Goal: Task Accomplishment & Management: Manage account settings

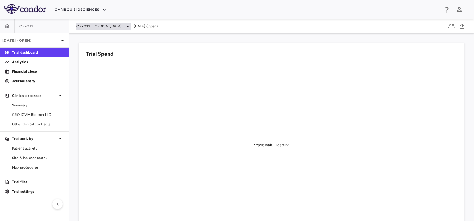
click at [108, 27] on span "[MEDICAL_DATA]" at bounding box center [107, 26] width 29 height 5
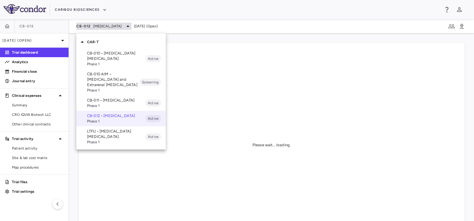
click at [108, 27] on div at bounding box center [237, 110] width 474 height 221
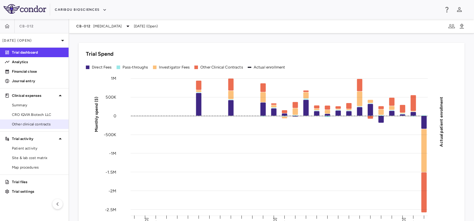
drag, startPoint x: 39, startPoint y: 115, endPoint x: 28, endPoint y: 125, distance: 15.8
click at [39, 115] on span "CRO IQVIA Biotech LLC" at bounding box center [38, 114] width 52 height 5
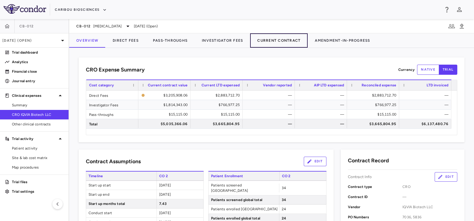
click at [288, 41] on button "Current Contract" at bounding box center [279, 40] width 58 height 14
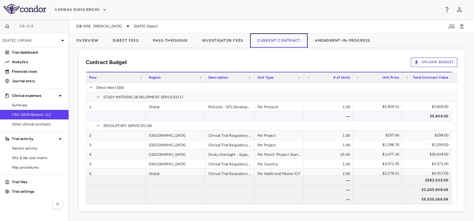
scroll to position [420, 0]
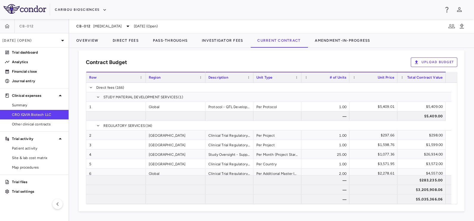
click at [419, 60] on button "Upload Budget" at bounding box center [434, 63] width 47 height 10
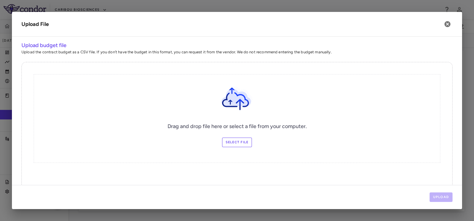
click at [244, 144] on label "Select file" at bounding box center [237, 143] width 30 height 10
click at [0, 0] on input "Select file" at bounding box center [0, 0] width 0 height 0
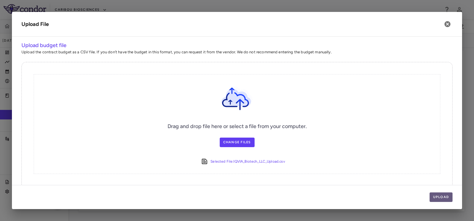
click at [441, 194] on button "Upload" at bounding box center [441, 198] width 23 height 10
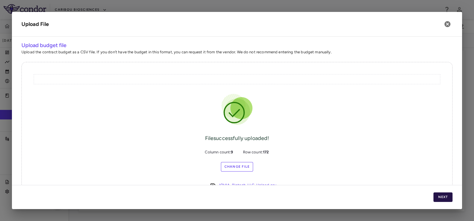
click at [444, 195] on button "Next" at bounding box center [443, 198] width 19 height 10
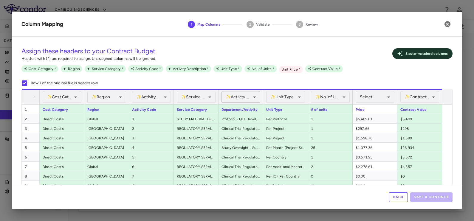
click at [239, 96] on body "Skip to sidebar Skip to main content Caribou Biosciences CB-012 [DATE] (Open) T…" at bounding box center [237, 110] width 474 height 221
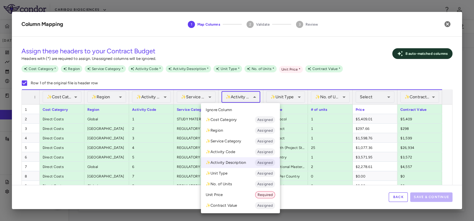
click at [240, 96] on div at bounding box center [237, 110] width 474 height 221
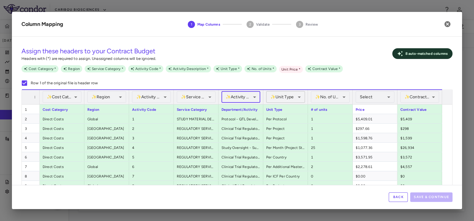
click at [285, 100] on body "Skip to sidebar Skip to main content Caribou Biosciences CB-012 [DATE] (Open) T…" at bounding box center [237, 110] width 474 height 221
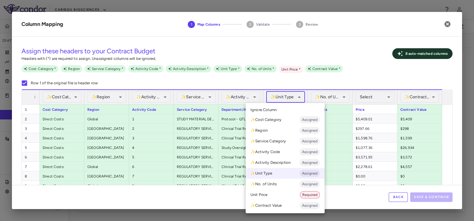
click at [285, 100] on div at bounding box center [237, 110] width 474 height 221
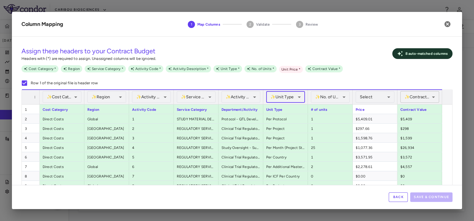
click at [409, 101] on body "Skip to sidebar Skip to main content Caribou Biosciences CB-012 [DATE] (Open) T…" at bounding box center [237, 110] width 474 height 221
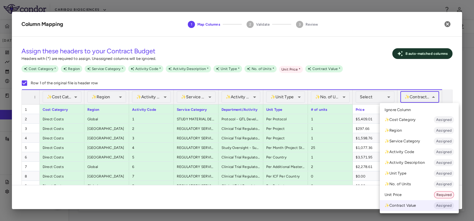
click at [409, 101] on div at bounding box center [237, 110] width 474 height 221
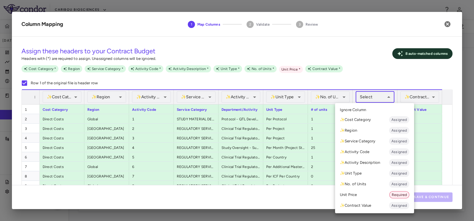
click at [379, 99] on body "Skip to sidebar Skip to main content Caribou Biosciences CB-012 [DATE] (Open) T…" at bounding box center [237, 110] width 474 height 221
click at [357, 198] on li "Unit Price Required" at bounding box center [374, 195] width 79 height 11
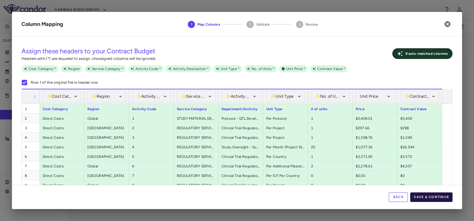
click at [431, 195] on button "Save & Continue" at bounding box center [431, 198] width 42 height 10
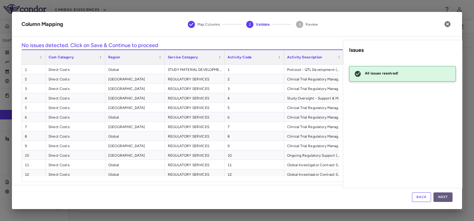
click at [445, 197] on button "Next" at bounding box center [443, 198] width 19 height 10
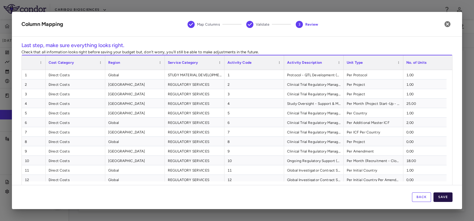
click at [443, 198] on button "Save" at bounding box center [443, 198] width 19 height 10
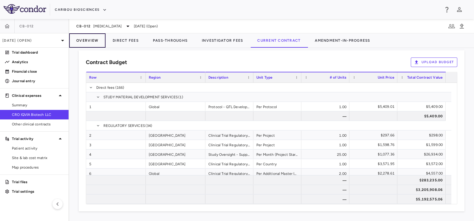
click at [89, 44] on button "Overview" at bounding box center [87, 40] width 36 height 14
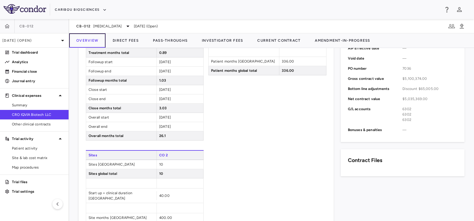
scroll to position [234, 0]
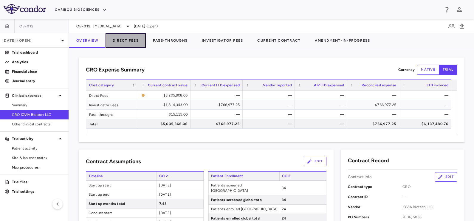
click at [123, 40] on button "Direct Fees" at bounding box center [126, 40] width 40 height 14
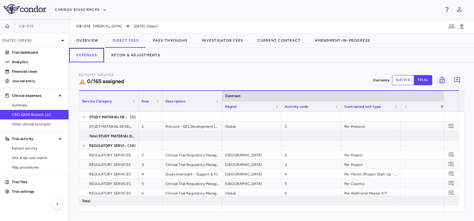
click at [94, 53] on button "Expenses" at bounding box center [86, 55] width 35 height 14
click at [86, 41] on button "Overview" at bounding box center [87, 40] width 36 height 14
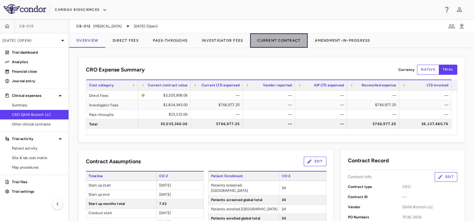
click at [275, 36] on button "Current Contract" at bounding box center [279, 40] width 58 height 14
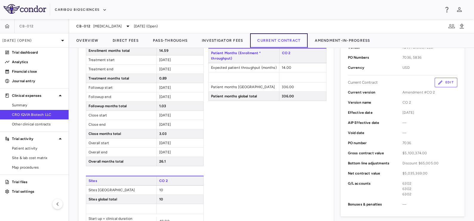
scroll to position [122, 0]
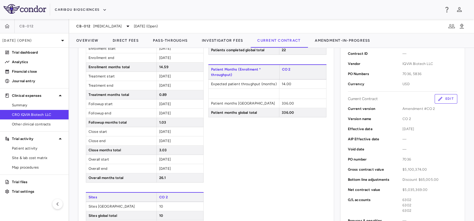
click at [438, 100] on icon "button" at bounding box center [440, 98] width 5 height 5
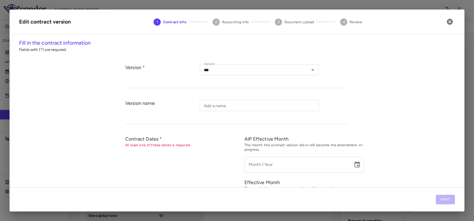
type input "****"
type input "*********"
type input "**********"
type input "****"
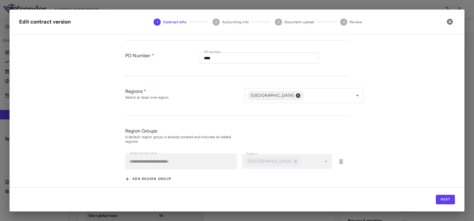
scroll to position [258, 0]
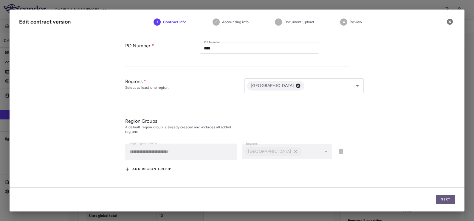
click at [448, 198] on button "Next" at bounding box center [445, 200] width 19 height 10
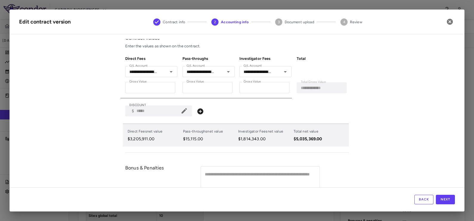
scroll to position [0, 0]
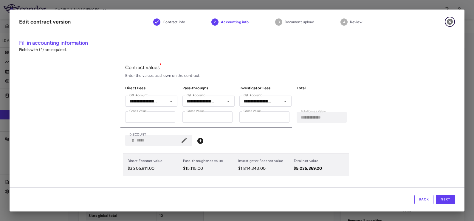
click at [448, 24] on icon "button" at bounding box center [450, 22] width 6 height 6
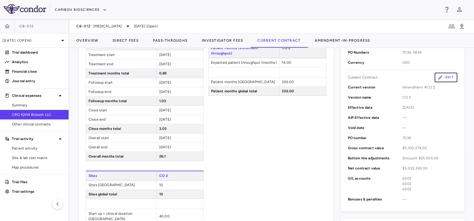
scroll to position [122, 0]
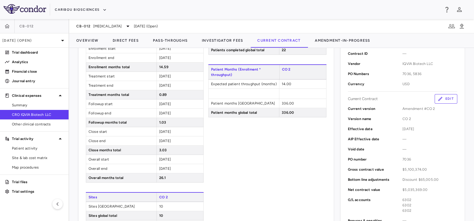
click at [436, 93] on div "Contract Record Contract Info Edit Contract type CRO Contract ID — Vendor IQVIA…" at bounding box center [403, 119] width 124 height 227
click at [437, 95] on button "Edit" at bounding box center [446, 99] width 23 height 10
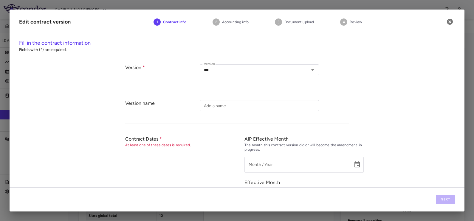
type input "****"
type input "*********"
type input "**********"
type input "****"
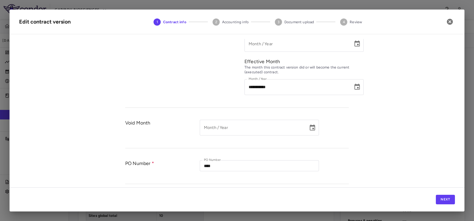
scroll to position [146, 0]
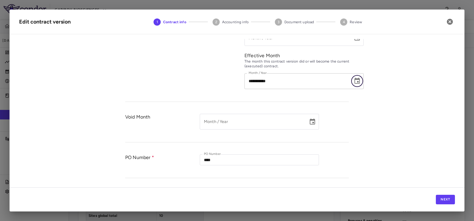
click at [354, 82] on icon "Choose date, selected date is Aug 31, 2025" at bounding box center [357, 81] width 7 height 7
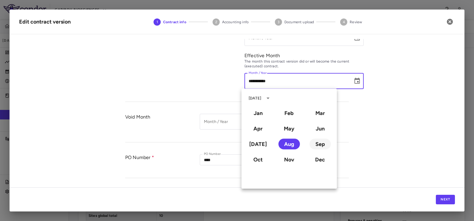
click at [315, 145] on button "Sep" at bounding box center [320, 144] width 21 height 11
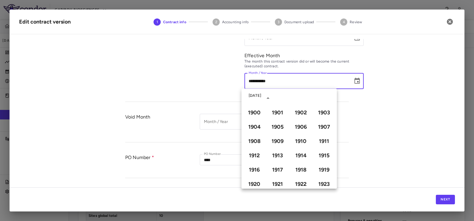
type input "**********"
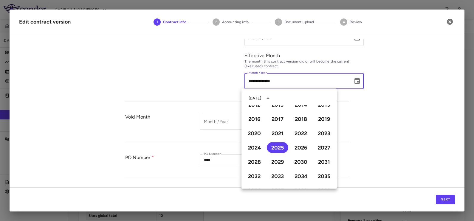
click at [383, 117] on div "**********" at bounding box center [237, 113] width 455 height 149
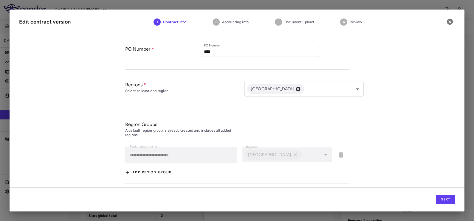
scroll to position [258, 0]
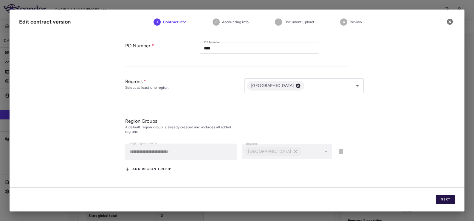
click at [447, 196] on button "Next" at bounding box center [445, 200] width 19 height 10
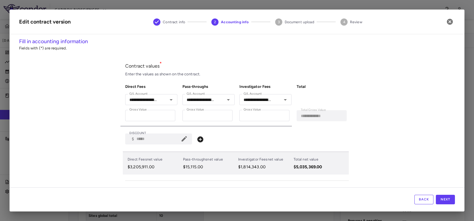
scroll to position [0, 0]
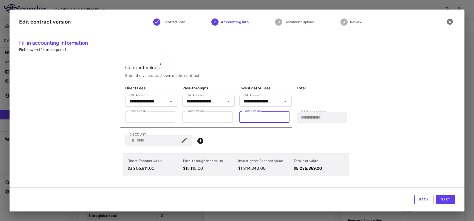
click at [264, 120] on input "*******" at bounding box center [265, 117] width 50 height 11
type input "******"
type input "**********"
type input "*****"
type input "**********"
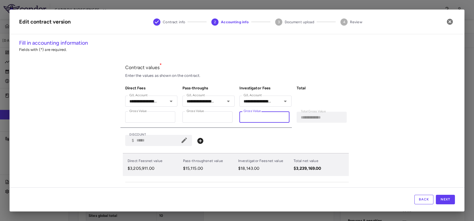
type input "****"
type input "**********"
type input "***"
type input "**********"
type input "**"
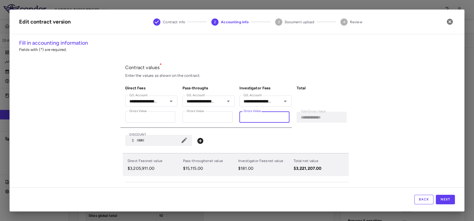
type input "**********"
type input "*"
type input "**********"
type input "**"
type input "**********"
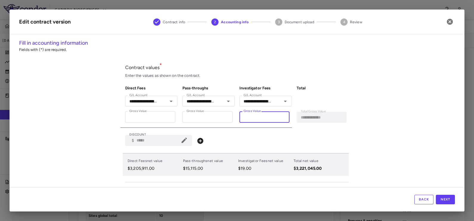
type input "***"
type input "**********"
type input "****"
type input "**********"
type input "*****"
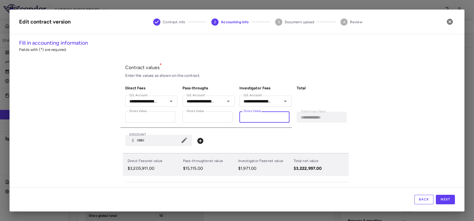
type input "**********"
type input "******"
type input "**********"
type input "*******"
type input "**********"
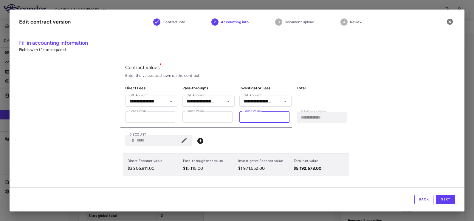
type input "*******"
click at [84, 126] on div "**********" at bounding box center [237, 113] width 455 height 149
click at [184, 144] on icon at bounding box center [184, 140] width 7 height 7
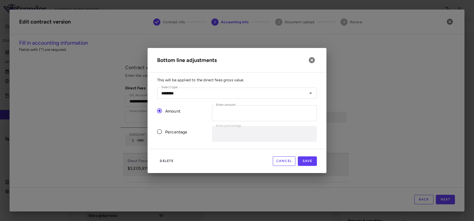
click at [183, 140] on div "Percentage" at bounding box center [179, 131] width 55 height 21
click at [247, 113] on input "*****" at bounding box center [264, 113] width 105 height 16
click at [304, 158] on button "Save" at bounding box center [307, 162] width 19 height 10
type input "*"
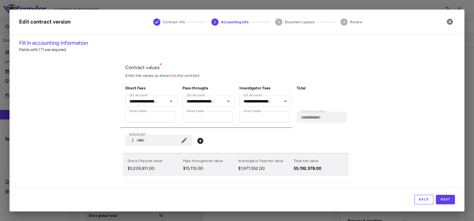
click at [379, 140] on div "**********" at bounding box center [237, 113] width 455 height 149
click at [449, 198] on button "Next" at bounding box center [445, 200] width 19 height 10
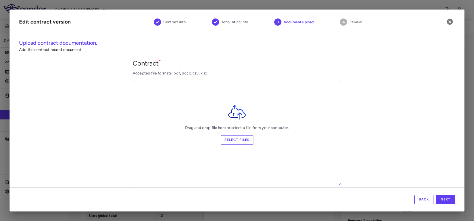
click at [243, 139] on label "Select files" at bounding box center [237, 140] width 33 height 10
click at [0, 0] on input "Select files" at bounding box center [0, 0] width 0 height 0
drag, startPoint x: 243, startPoint y: 139, endPoint x: 459, endPoint y: 109, distance: 218.3
click at [382, 73] on div "**********" at bounding box center [237, 180] width 436 height 244
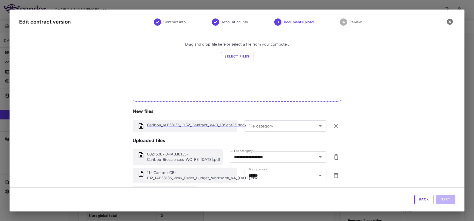
scroll to position [112, 0]
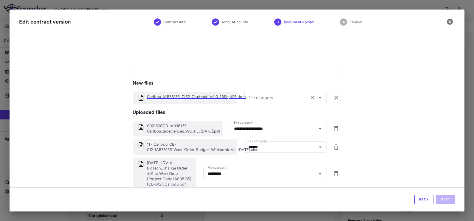
click at [317, 99] on icon "Open" at bounding box center [320, 97] width 7 height 7
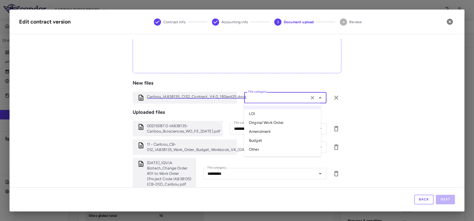
click at [273, 133] on li "Amendment" at bounding box center [282, 131] width 77 height 9
type input "*********"
click at [401, 107] on div "**********" at bounding box center [237, 69] width 436 height 244
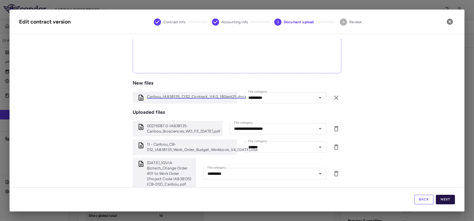
click at [444, 200] on button "Next" at bounding box center [445, 200] width 19 height 10
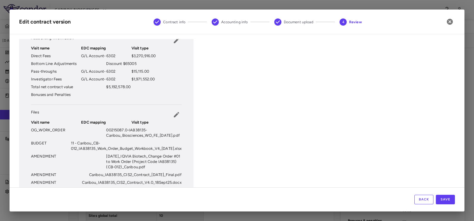
scroll to position [141, 0]
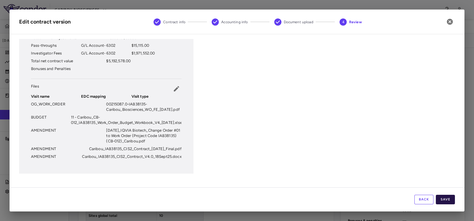
click at [446, 197] on button "Save" at bounding box center [445, 200] width 19 height 10
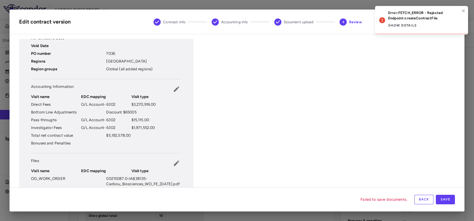
scroll to position [0, 0]
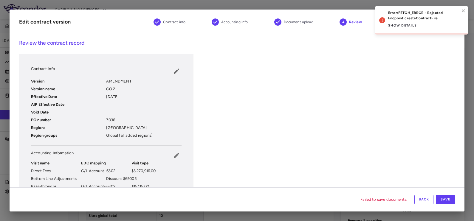
click at [421, 200] on button "Back" at bounding box center [424, 200] width 19 height 10
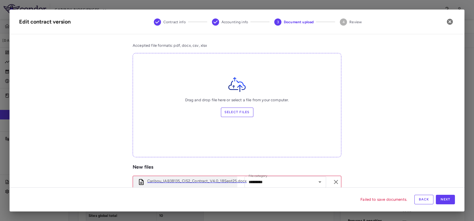
scroll to position [74, 0]
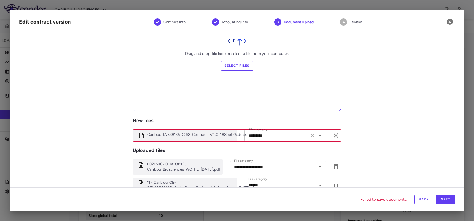
click at [259, 138] on input "*********" at bounding box center [276, 135] width 61 height 7
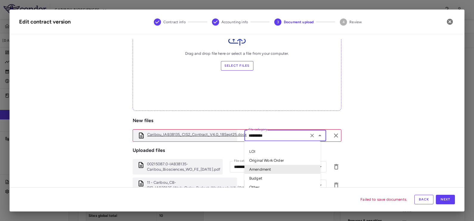
click at [264, 170] on li "Amendment" at bounding box center [283, 169] width 76 height 9
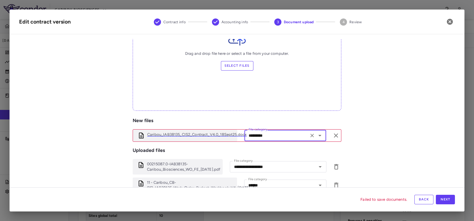
click at [359, 128] on div "**********" at bounding box center [237, 106] width 436 height 244
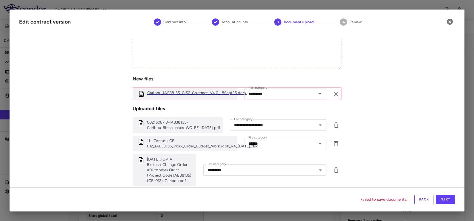
scroll to position [129, 0]
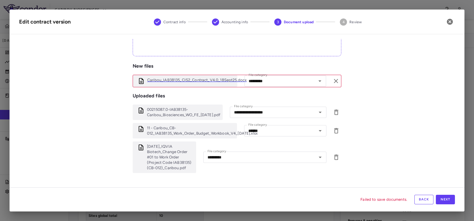
click at [393, 138] on div "**********" at bounding box center [237, 52] width 436 height 244
click at [446, 198] on button "Next" at bounding box center [445, 200] width 19 height 10
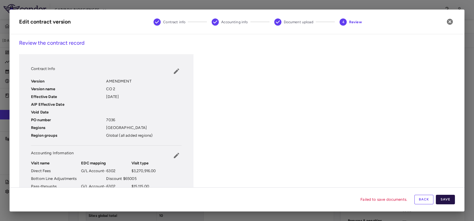
click at [443, 198] on button "Save" at bounding box center [445, 200] width 19 height 10
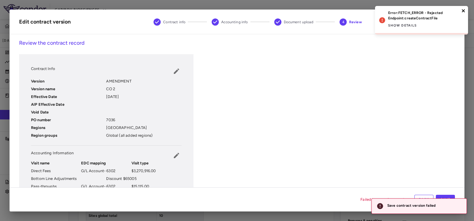
click at [462, 11] on icon "close" at bounding box center [464, 10] width 4 height 5
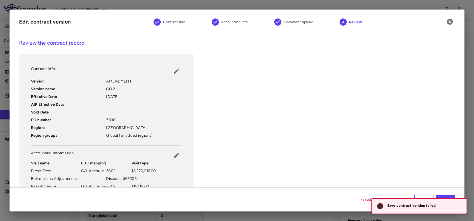
drag, startPoint x: 385, startPoint y: 151, endPoint x: 402, endPoint y: 169, distance: 24.1
click at [385, 151] on div "Contract Info Version AMENDMENT Version name CO 2 Effective Date 2025-09-30 AIP…" at bounding box center [237, 184] width 436 height 261
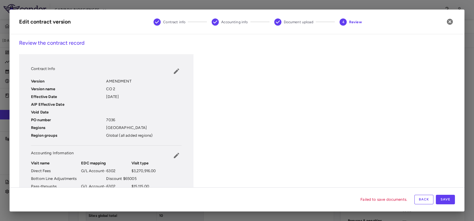
click at [421, 199] on button "Back" at bounding box center [424, 200] width 19 height 10
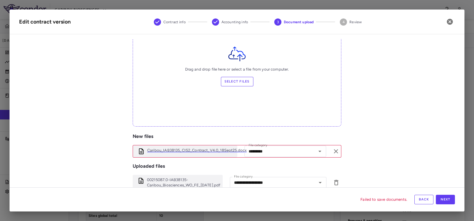
scroll to position [74, 0]
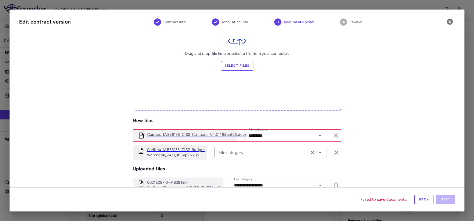
click at [319, 153] on icon "Open" at bounding box center [320, 152] width 3 height 1
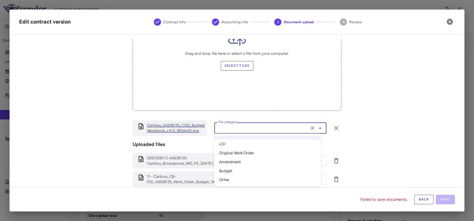
scroll to position [35, 0]
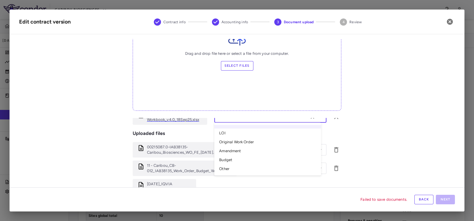
click at [236, 149] on li "Amendment" at bounding box center [267, 151] width 107 height 9
type input "*********"
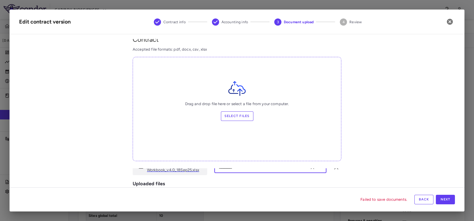
scroll to position [74, 0]
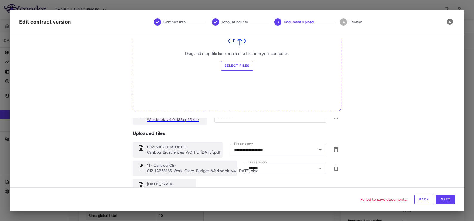
click at [377, 138] on div "**********" at bounding box center [237, 106] width 436 height 244
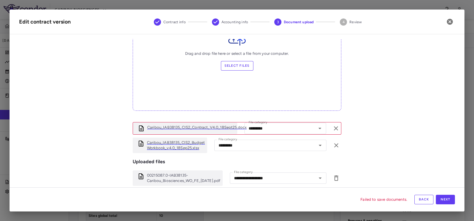
scroll to position [3, 0]
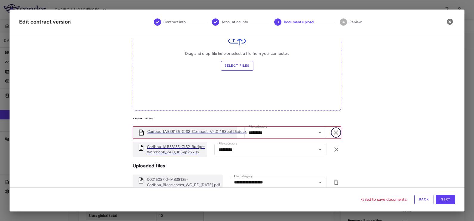
click at [333, 133] on icon "button" at bounding box center [336, 132] width 7 height 7
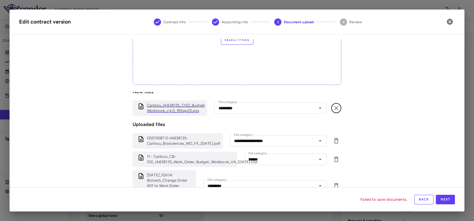
scroll to position [112, 0]
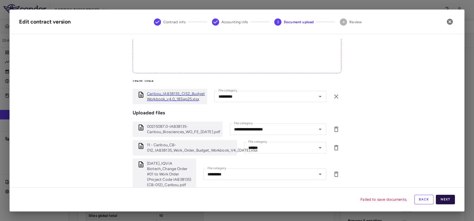
click at [452, 200] on button "Next" at bounding box center [445, 200] width 19 height 10
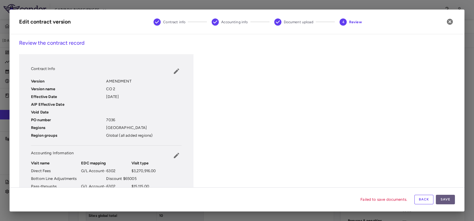
click at [450, 200] on button "Save" at bounding box center [445, 200] width 19 height 10
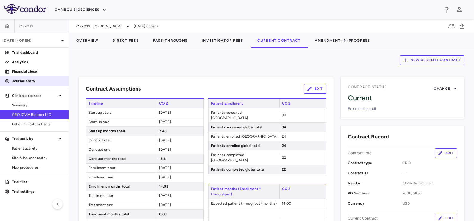
scroll to position [0, 0]
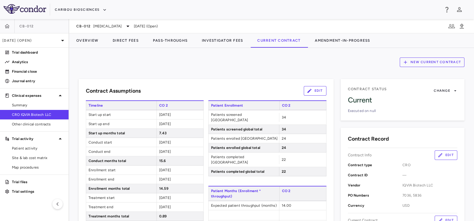
click at [28, 113] on span "CRO IQVIA Biotech LLC" at bounding box center [38, 114] width 52 height 5
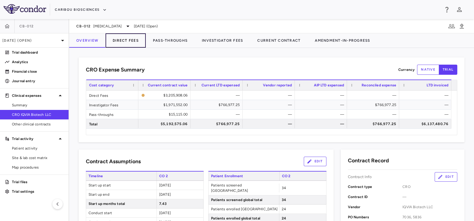
click at [110, 44] on button "Direct Fees" at bounding box center [126, 40] width 40 height 14
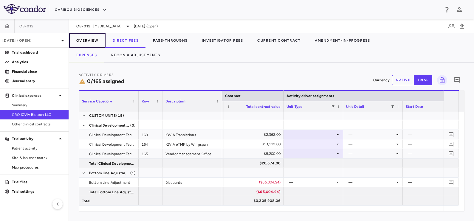
click at [84, 42] on button "Overview" at bounding box center [87, 40] width 36 height 14
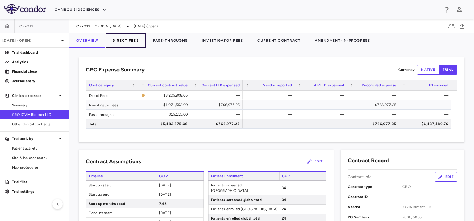
click at [122, 39] on button "Direct Fees" at bounding box center [126, 40] width 40 height 14
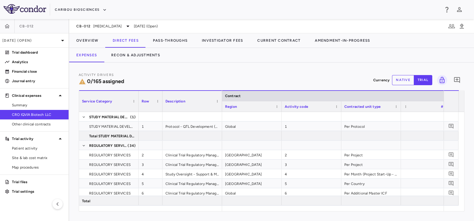
drag, startPoint x: 237, startPoint y: 212, endPoint x: 245, endPoint y: 206, distance: 9.7
click at [250, 210] on div "Activity Drivers 0/165 assigned Currency native trial 0 Service Category Drag h…" at bounding box center [271, 142] width 405 height 159
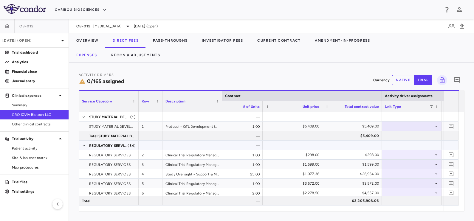
scroll to position [0, 142]
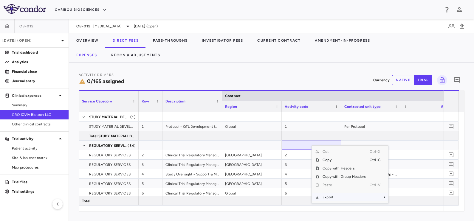
click at [335, 196] on span "Export" at bounding box center [344, 197] width 50 height 8
click at [400, 204] on span "Excel Export" at bounding box center [408, 205] width 28 height 8
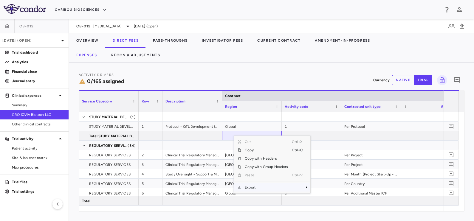
click at [260, 189] on span "Export" at bounding box center [266, 187] width 50 height 8
click at [326, 199] on span "Excel Export" at bounding box center [330, 198] width 28 height 8
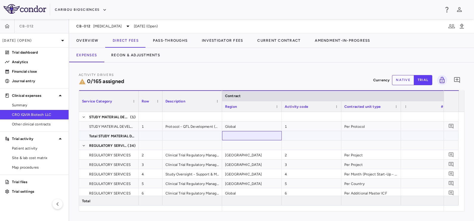
click at [247, 133] on div at bounding box center [252, 135] width 60 height 9
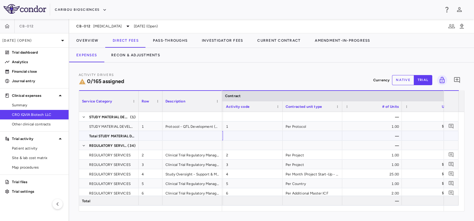
scroll to position [0, 101]
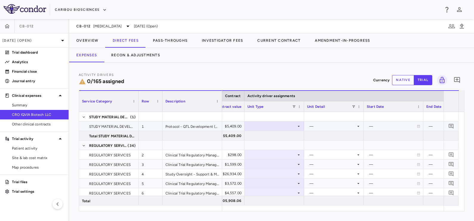
click at [285, 126] on div at bounding box center [275, 126] width 54 height 9
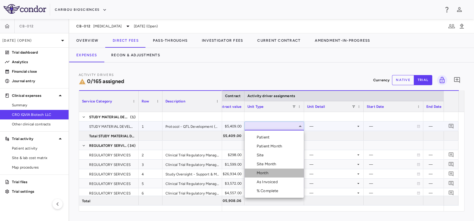
click at [268, 175] on div "Month" at bounding box center [264, 173] width 14 height 5
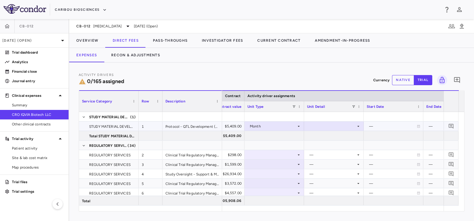
click at [328, 124] on div at bounding box center [334, 126] width 54 height 9
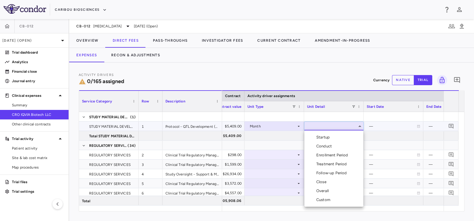
click at [327, 139] on div "Startup" at bounding box center [324, 137] width 16 height 5
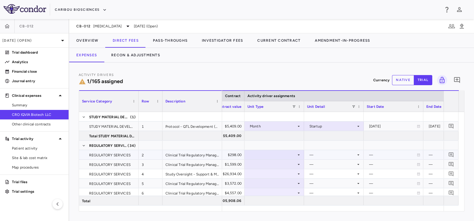
drag, startPoint x: 235, startPoint y: 152, endPoint x: 238, endPoint y: 180, distance: 29.2
click at [235, 151] on div "$298.00" at bounding box center [215, 155] width 51 height 10
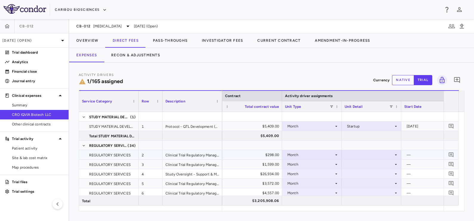
click at [415, 154] on div "—" at bounding box center [431, 155] width 48 height 10
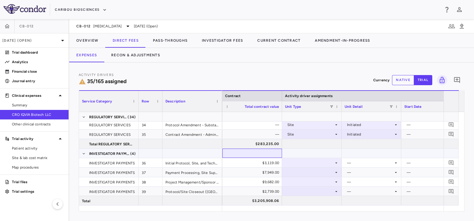
click at [261, 154] on div at bounding box center [253, 153] width 54 height 9
click at [275, 164] on div "$3,119.00" at bounding box center [253, 163] width 51 height 10
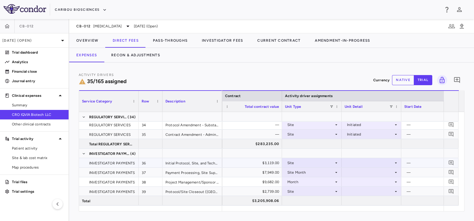
click at [425, 160] on div "—" at bounding box center [431, 163] width 48 height 10
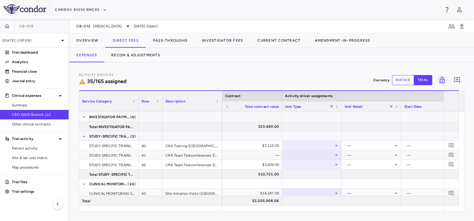
scroll to position [373, 0]
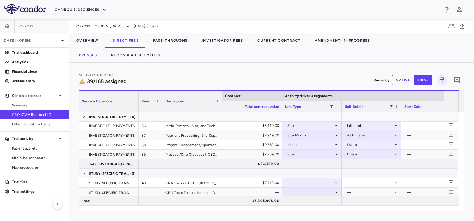
click at [251, 177] on div at bounding box center [253, 173] width 54 height 9
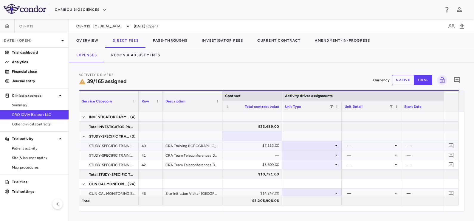
click at [265, 146] on div "$7,112.00" at bounding box center [253, 146] width 51 height 10
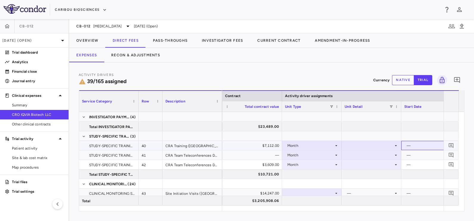
click at [411, 147] on div "—" at bounding box center [431, 146] width 48 height 10
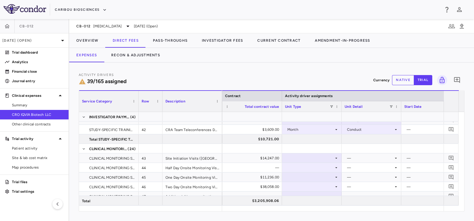
scroll to position [445, 0]
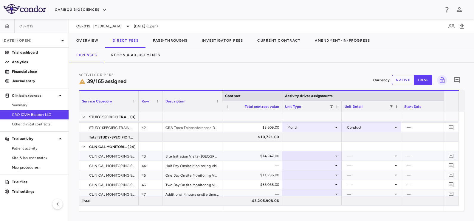
click at [246, 158] on div "$14,247.00" at bounding box center [253, 157] width 51 height 10
click at [236, 157] on div "$14,247.00" at bounding box center [253, 157] width 51 height 10
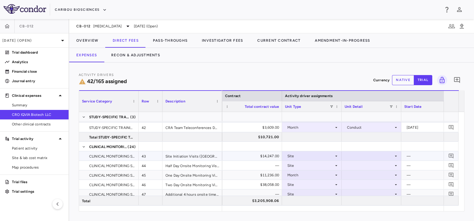
drag, startPoint x: 407, startPoint y: 155, endPoint x: 401, endPoint y: 167, distance: 13.4
click at [407, 155] on div "—" at bounding box center [431, 157] width 48 height 10
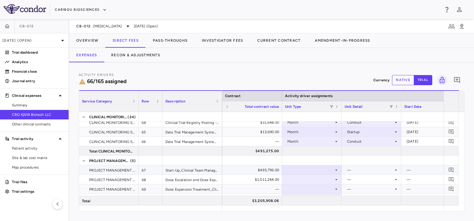
scroll to position [671, 0]
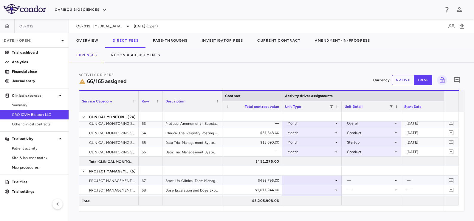
click at [270, 177] on div "$493,796.00" at bounding box center [253, 181] width 51 height 10
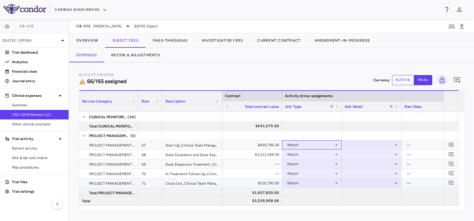
scroll to position [708, 0]
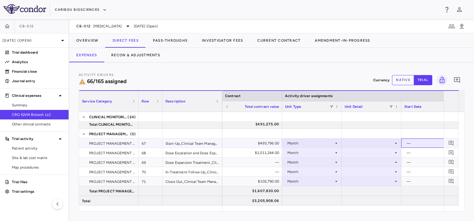
click at [425, 142] on div "—" at bounding box center [431, 144] width 48 height 10
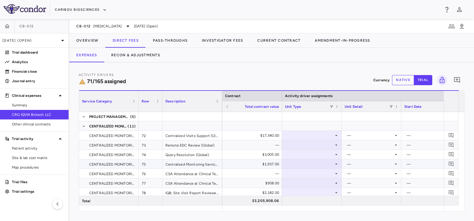
scroll to position [783, 0]
drag, startPoint x: 260, startPoint y: 132, endPoint x: 256, endPoint y: 152, distance: 20.1
click at [260, 132] on div "$17,340.00" at bounding box center [253, 136] width 51 height 10
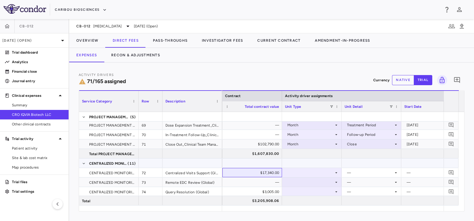
scroll to position [746, 0]
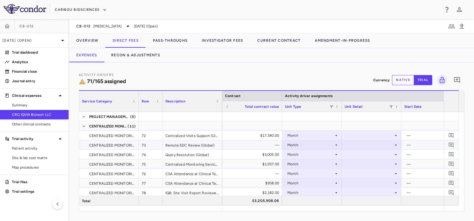
click at [412, 139] on div "—" at bounding box center [431, 136] width 48 height 10
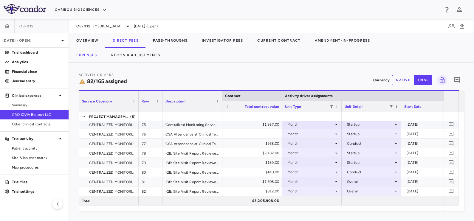
scroll to position [823, 0]
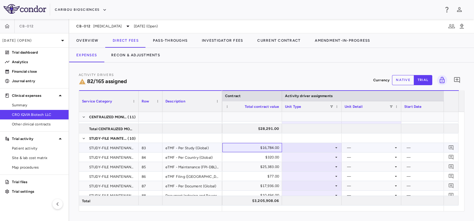
click at [254, 146] on div "$16,784.00" at bounding box center [253, 148] width 51 height 10
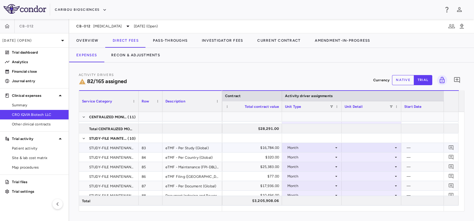
click at [416, 149] on div "—" at bounding box center [431, 148] width 48 height 10
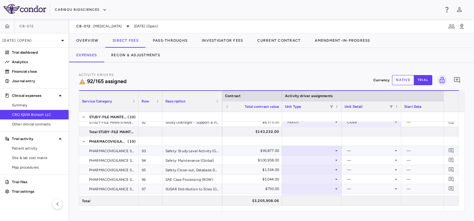
click at [236, 150] on div "$36,877.00" at bounding box center [253, 151] width 51 height 10
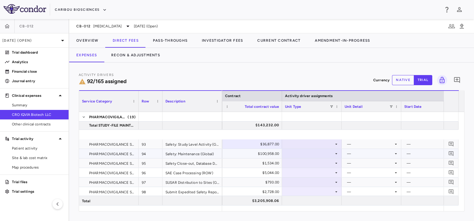
scroll to position [1006, 0]
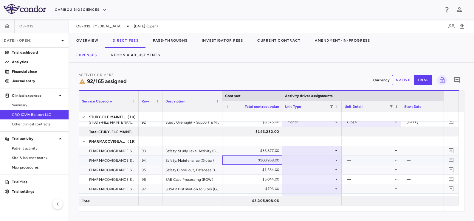
click at [241, 159] on div "$100,958.00" at bounding box center [253, 161] width 51 height 10
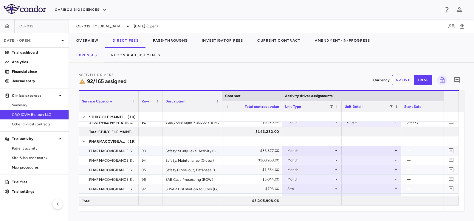
click at [273, 151] on div "$36,877.00" at bounding box center [253, 151] width 51 height 10
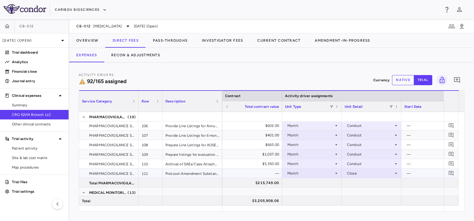
scroll to position [1193, 0]
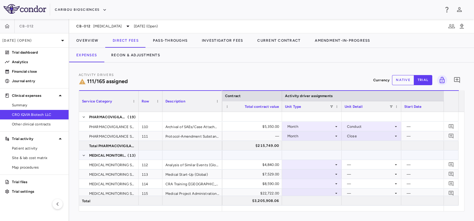
click at [260, 158] on div at bounding box center [253, 155] width 54 height 9
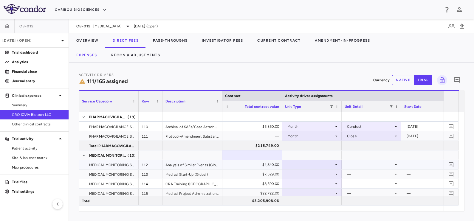
click at [263, 164] on div "$4,840.00" at bounding box center [253, 165] width 51 height 10
drag, startPoint x: 243, startPoint y: 168, endPoint x: 263, endPoint y: 163, distance: 20.6
click at [243, 168] on div "$4,840.00" at bounding box center [253, 165] width 51 height 10
click at [266, 165] on div "$4,840.00" at bounding box center [253, 165] width 51 height 10
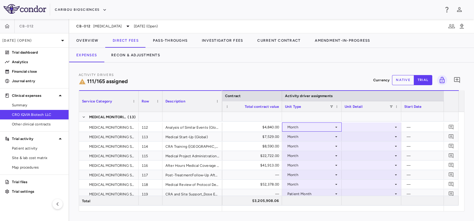
scroll to position [1305, 0]
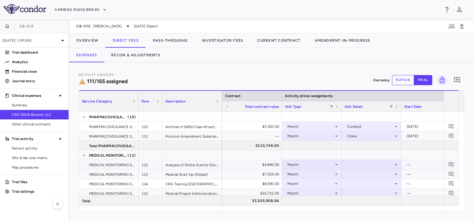
click at [418, 164] on div "—" at bounding box center [431, 165] width 48 height 10
click at [419, 162] on div "—" at bounding box center [431, 165] width 48 height 10
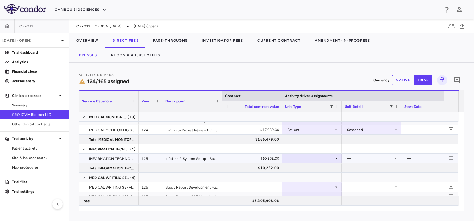
click at [251, 160] on div "$10,252.00" at bounding box center [253, 159] width 51 height 10
click at [311, 154] on div at bounding box center [312, 158] width 54 height 9
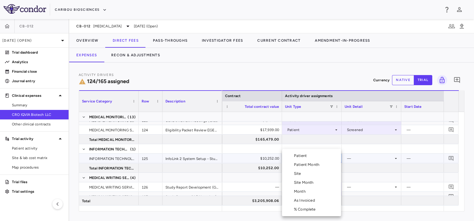
click at [310, 191] on li "Month" at bounding box center [311, 191] width 59 height 9
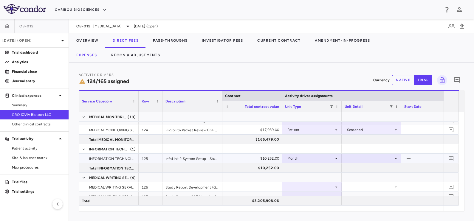
click at [366, 159] on div at bounding box center [372, 158] width 54 height 9
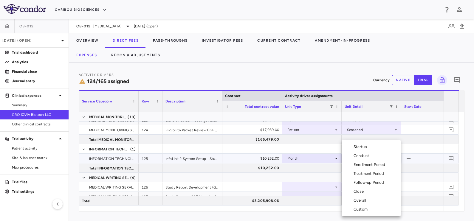
click at [364, 149] on div "Startup" at bounding box center [362, 146] width 16 height 5
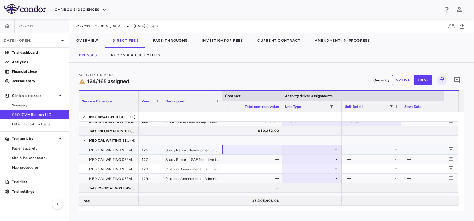
click at [259, 148] on div "—" at bounding box center [253, 150] width 51 height 10
click at [252, 150] on div "—" at bounding box center [253, 150] width 51 height 10
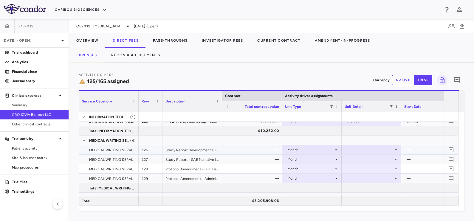
click at [254, 152] on div "—" at bounding box center [253, 150] width 51 height 10
click at [257, 164] on div "—" at bounding box center [253, 168] width 60 height 9
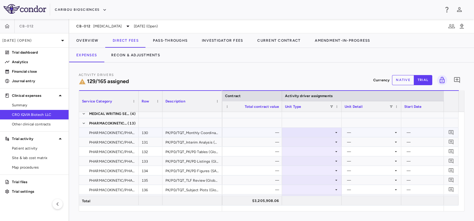
click at [249, 130] on div "—" at bounding box center [253, 133] width 51 height 10
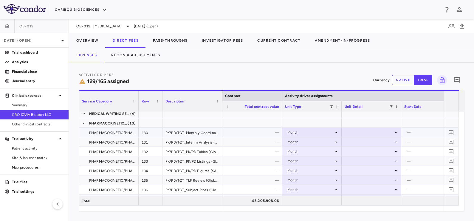
drag, startPoint x: 416, startPoint y: 135, endPoint x: 418, endPoint y: 146, distance: 10.6
click at [416, 135] on div "—" at bounding box center [431, 133] width 48 height 10
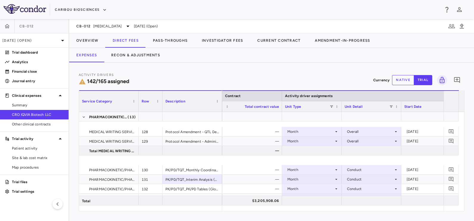
scroll to position [1566, 0]
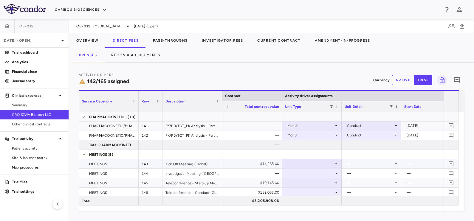
click at [258, 166] on div "$14,265.00" at bounding box center [253, 164] width 51 height 10
click at [258, 162] on div "$14,265.00" at bounding box center [253, 164] width 51 height 10
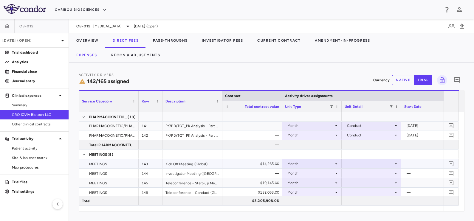
click at [412, 164] on div "—" at bounding box center [431, 164] width 48 height 10
click at [415, 162] on div "—" at bounding box center [431, 164] width 48 height 10
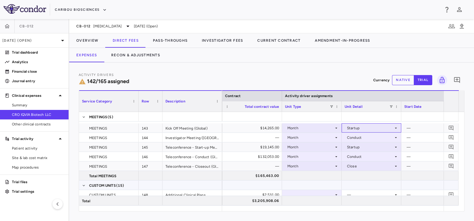
scroll to position [1641, 0]
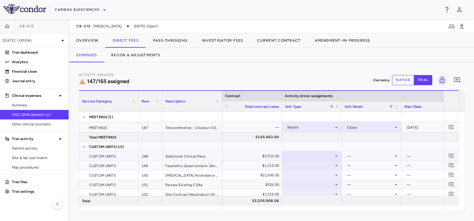
click at [243, 154] on div "$2,531.00" at bounding box center [253, 157] width 51 height 10
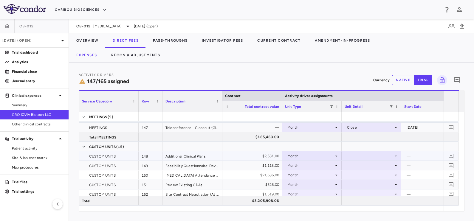
drag, startPoint x: 413, startPoint y: 158, endPoint x: 410, endPoint y: 158, distance: 3.3
click at [414, 158] on div "—" at bounding box center [431, 157] width 48 height 10
click at [246, 175] on div "$21,636.00" at bounding box center [253, 176] width 51 height 10
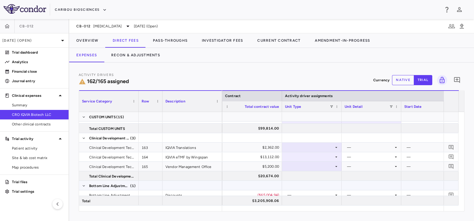
scroll to position [1824, 0]
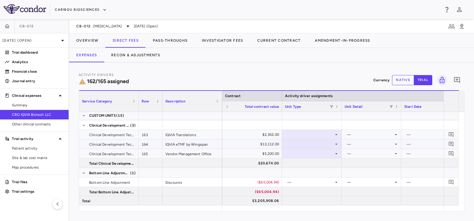
click at [249, 140] on div "$13,112.00" at bounding box center [253, 145] width 51 height 10
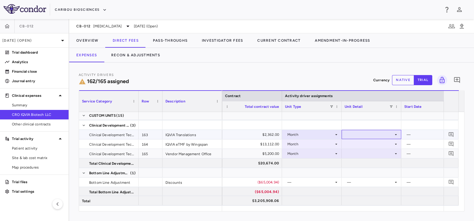
click at [363, 131] on div at bounding box center [372, 134] width 54 height 9
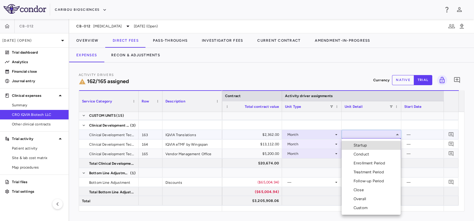
click at [366, 152] on div "Conduct" at bounding box center [363, 154] width 18 height 5
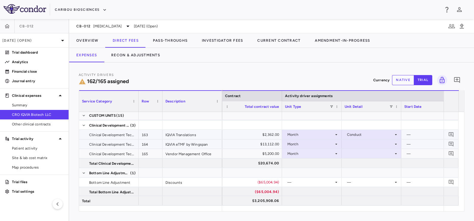
click at [368, 144] on div at bounding box center [372, 144] width 54 height 9
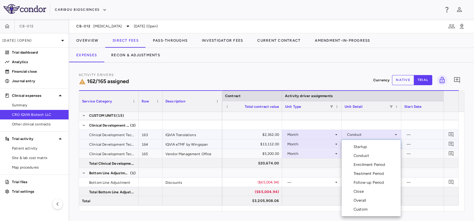
click at [365, 155] on div "Conduct" at bounding box center [363, 155] width 18 height 5
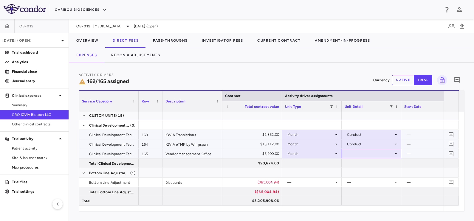
click at [356, 152] on div at bounding box center [372, 153] width 54 height 9
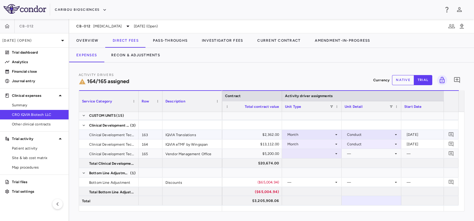
click at [266, 136] on div "$2,362.00" at bounding box center [253, 135] width 51 height 10
click at [414, 137] on div "[DATE]" at bounding box center [431, 135] width 48 height 10
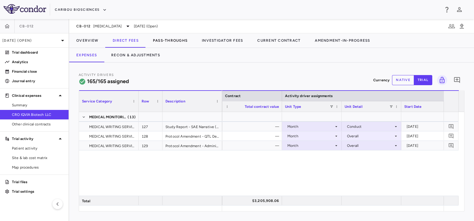
scroll to position [1191, 0]
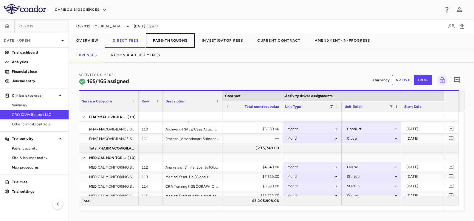
click at [160, 39] on button "Pass-Throughs" at bounding box center [170, 40] width 49 height 14
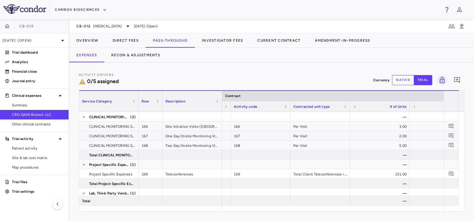
scroll to position [0, 98]
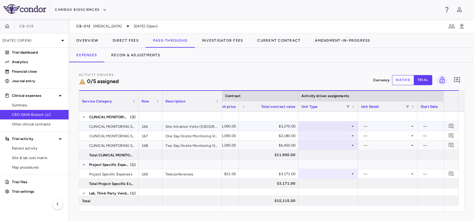
click at [283, 125] on div "$3,270.00" at bounding box center [269, 127] width 51 height 10
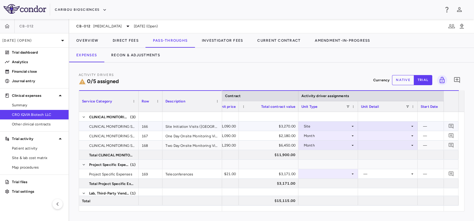
click at [431, 125] on div "—" at bounding box center [447, 127] width 48 height 10
click at [278, 174] on div "$3,171.00" at bounding box center [269, 174] width 51 height 10
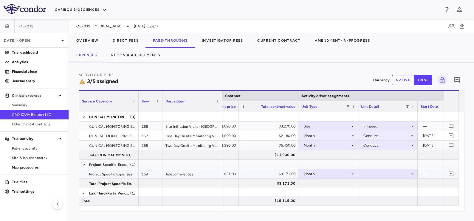
click at [383, 175] on div at bounding box center [388, 174] width 54 height 9
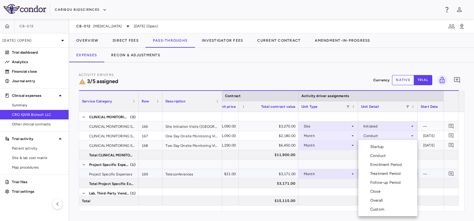
click at [379, 155] on div "Conduct" at bounding box center [379, 155] width 18 height 5
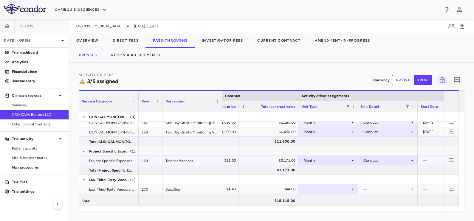
scroll to position [21, 0]
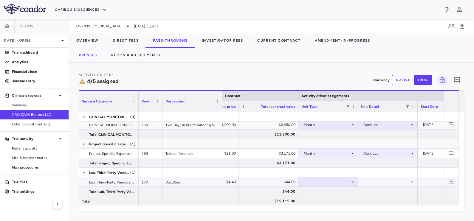
click at [339, 182] on div at bounding box center [329, 182] width 54 height 9
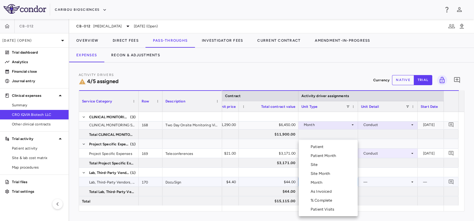
click at [328, 185] on li "Month" at bounding box center [328, 182] width 59 height 9
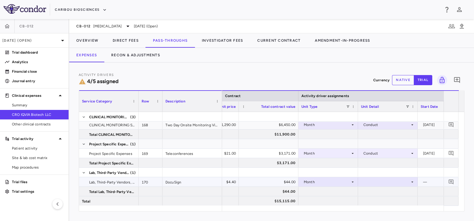
click at [367, 182] on div at bounding box center [388, 182] width 54 height 9
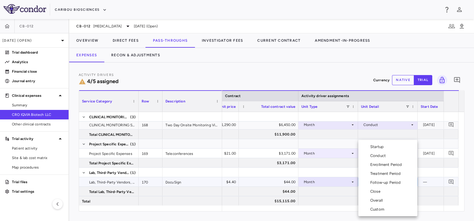
click at [377, 200] on div "Overall" at bounding box center [377, 200] width 15 height 5
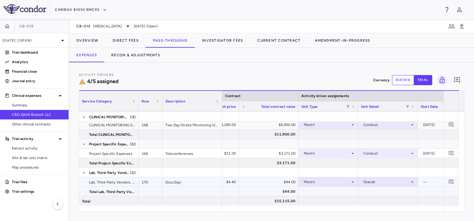
click at [339, 190] on div at bounding box center [329, 191] width 54 height 9
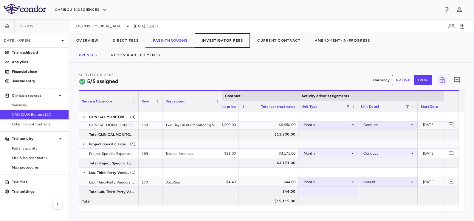
click at [218, 37] on button "Investigator Fees" at bounding box center [222, 40] width 55 height 14
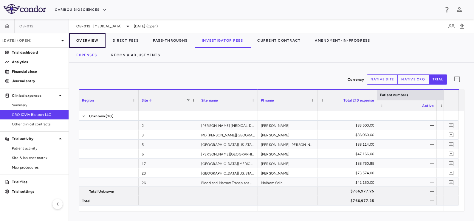
click at [89, 37] on button "Overview" at bounding box center [87, 40] width 36 height 14
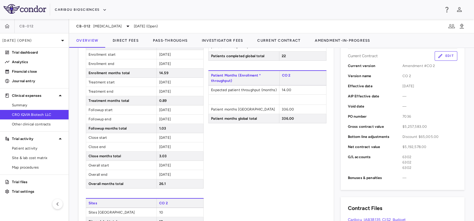
click at [251, 152] on div "Patient Enrollment CO 2 Patients screened North America 34 Patients screened gl…" at bounding box center [268, 132] width 118 height 295
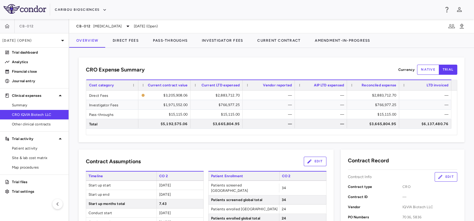
click at [160, 54] on div "CRO Expense Summary Currency native trial Drag here to set row groups Drag here…" at bounding box center [271, 134] width 405 height 173
click at [127, 42] on button "Direct Fees" at bounding box center [126, 40] width 40 height 14
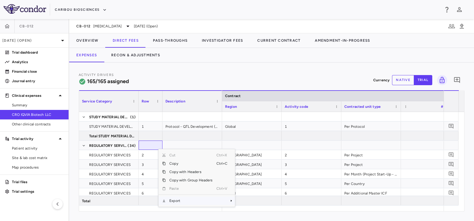
click at [184, 201] on span "Export" at bounding box center [191, 201] width 50 height 8
click at [251, 204] on span "Excel Export" at bounding box center [255, 205] width 28 height 8
